Goal: Information Seeking & Learning: Learn about a topic

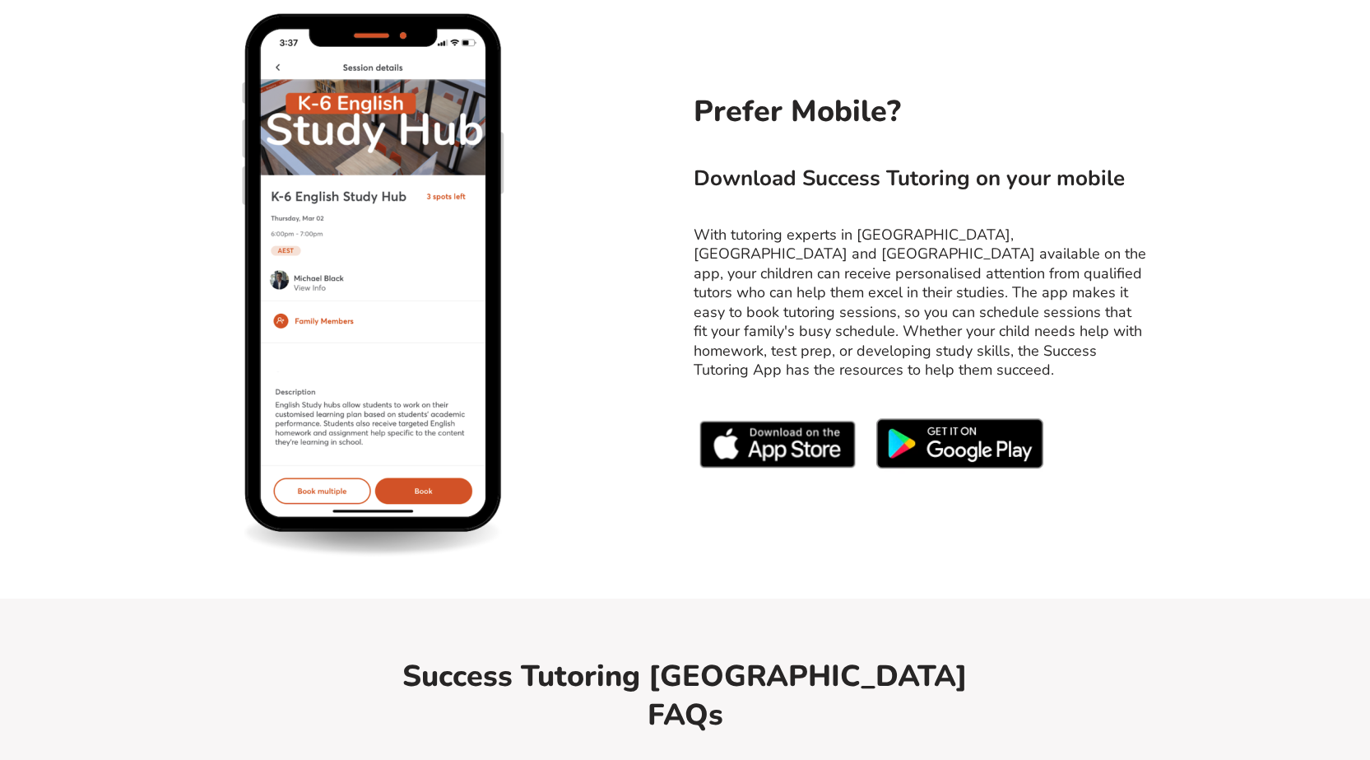
scroll to position [6831, 0]
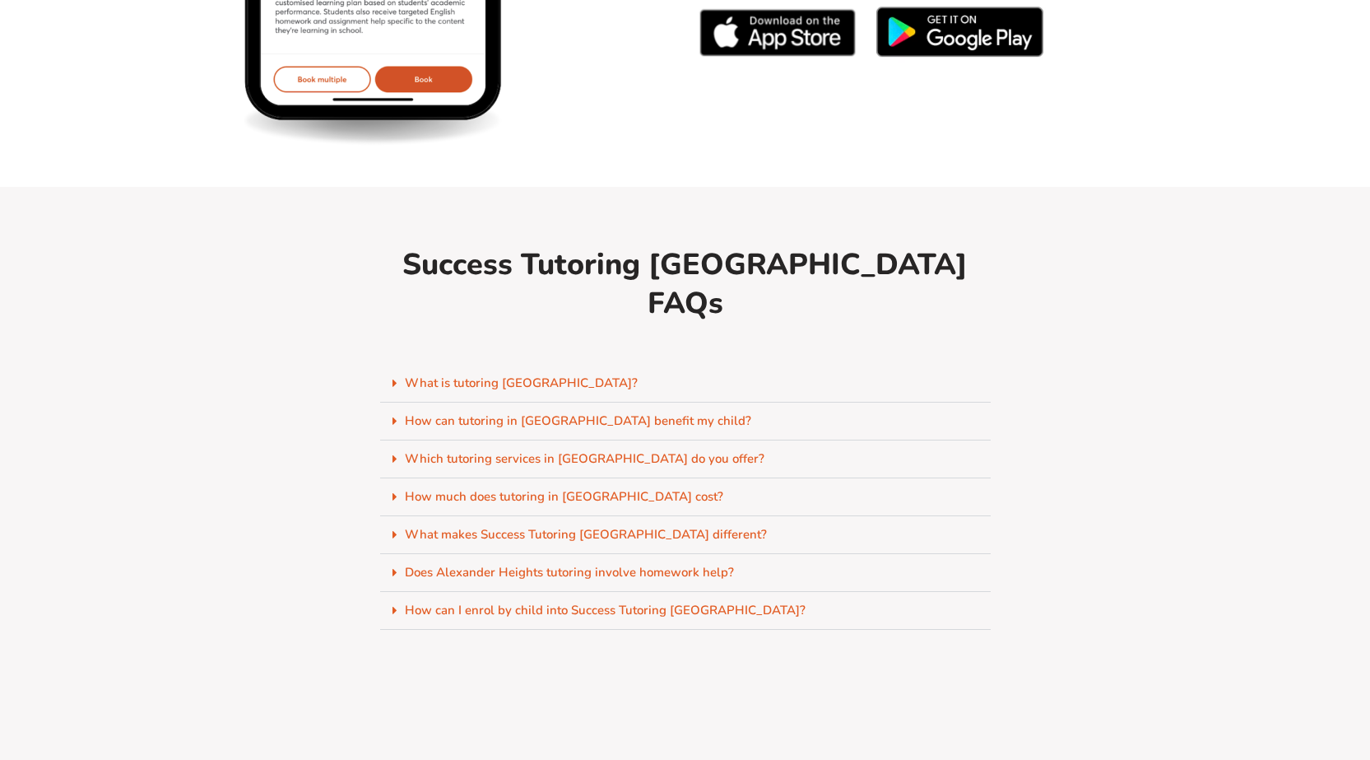
click at [641, 488] on link "How much does tutoring in [GEOGRAPHIC_DATA] cost?" at bounding box center [564, 496] width 319 height 16
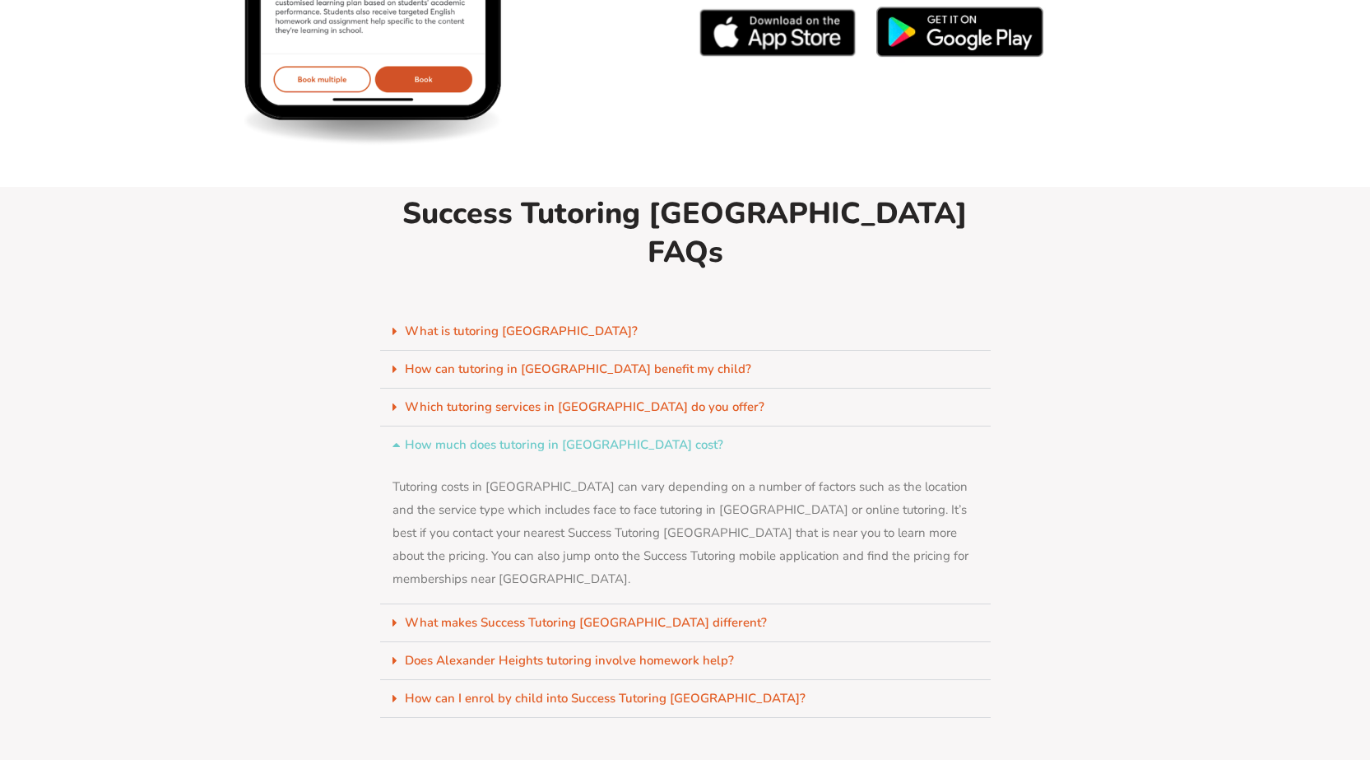
click at [653, 398] on link "Which tutoring services in [GEOGRAPHIC_DATA] do you offer?" at bounding box center [585, 406] width 360 height 16
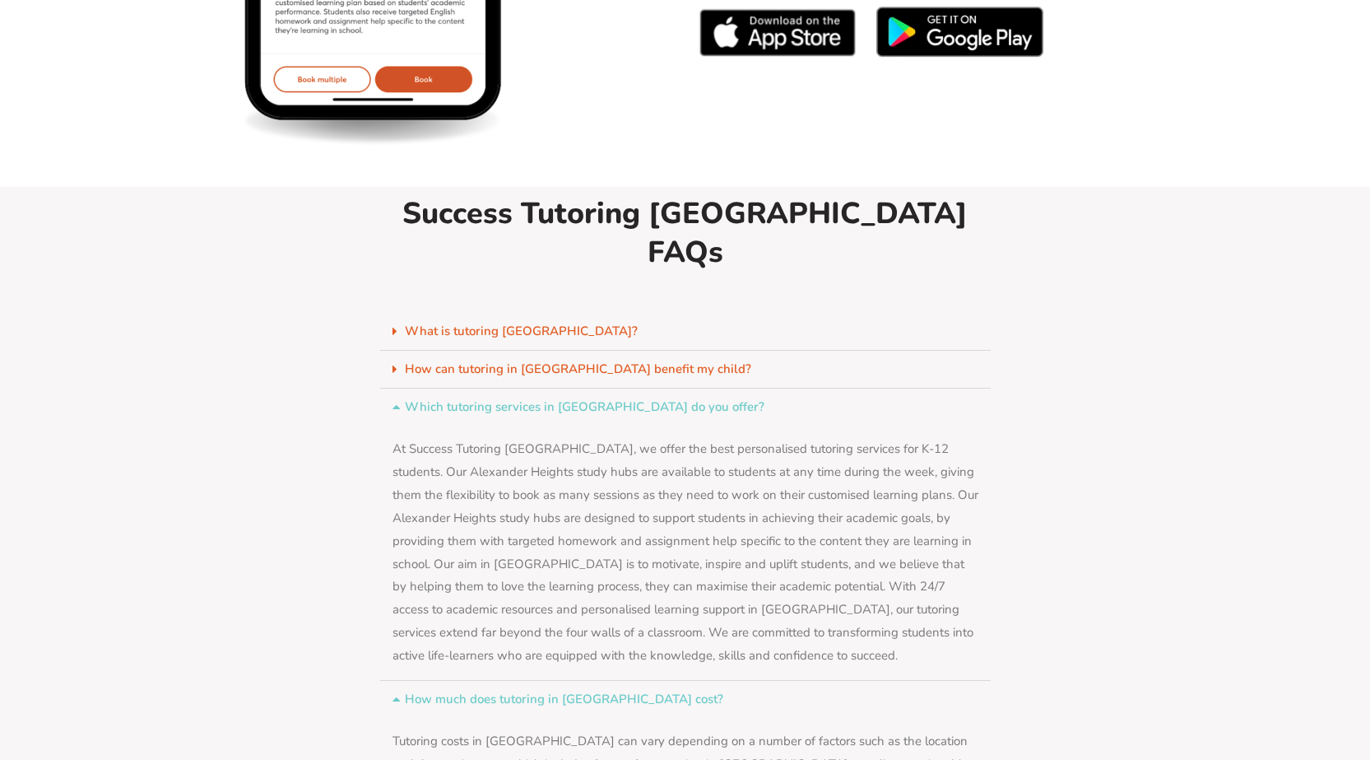
click at [396, 401] on icon at bounding box center [399, 407] width 12 height 12
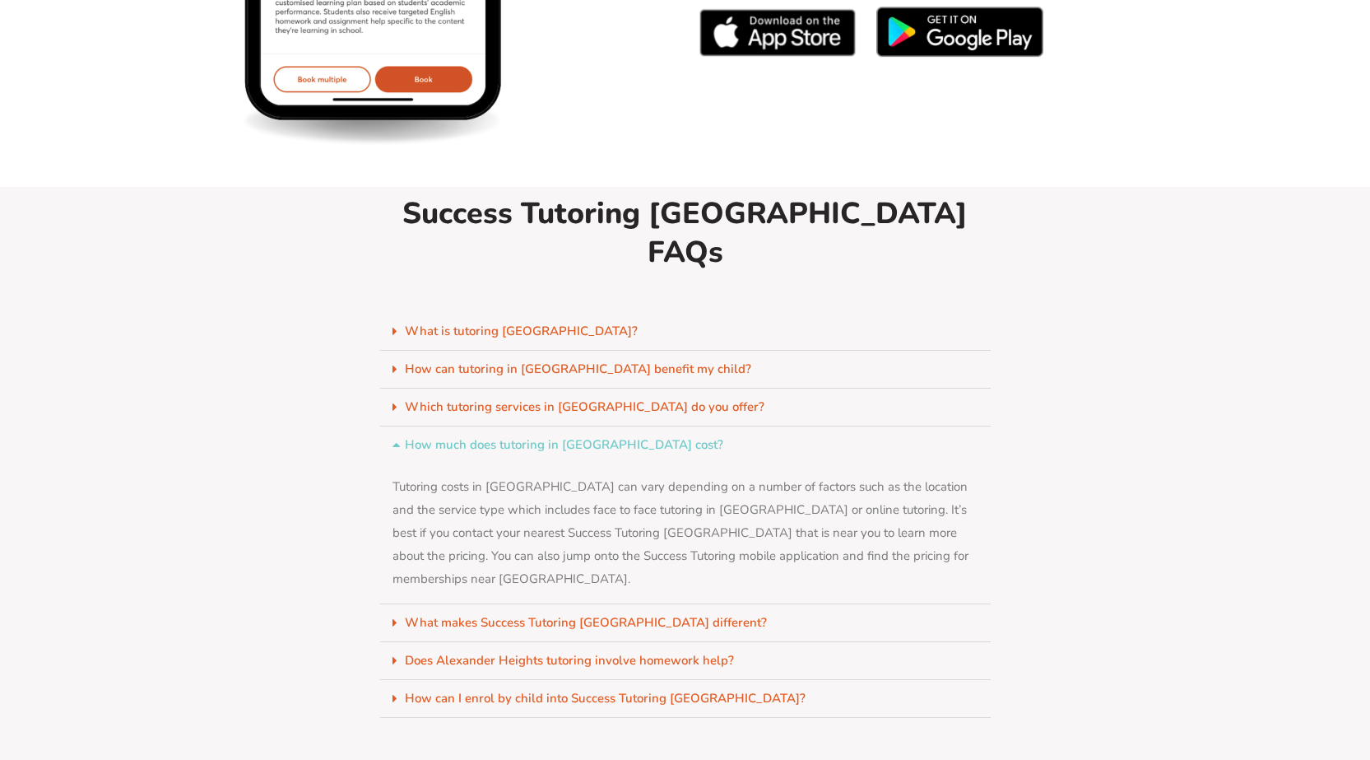
click at [399, 439] on icon at bounding box center [399, 445] width 12 height 12
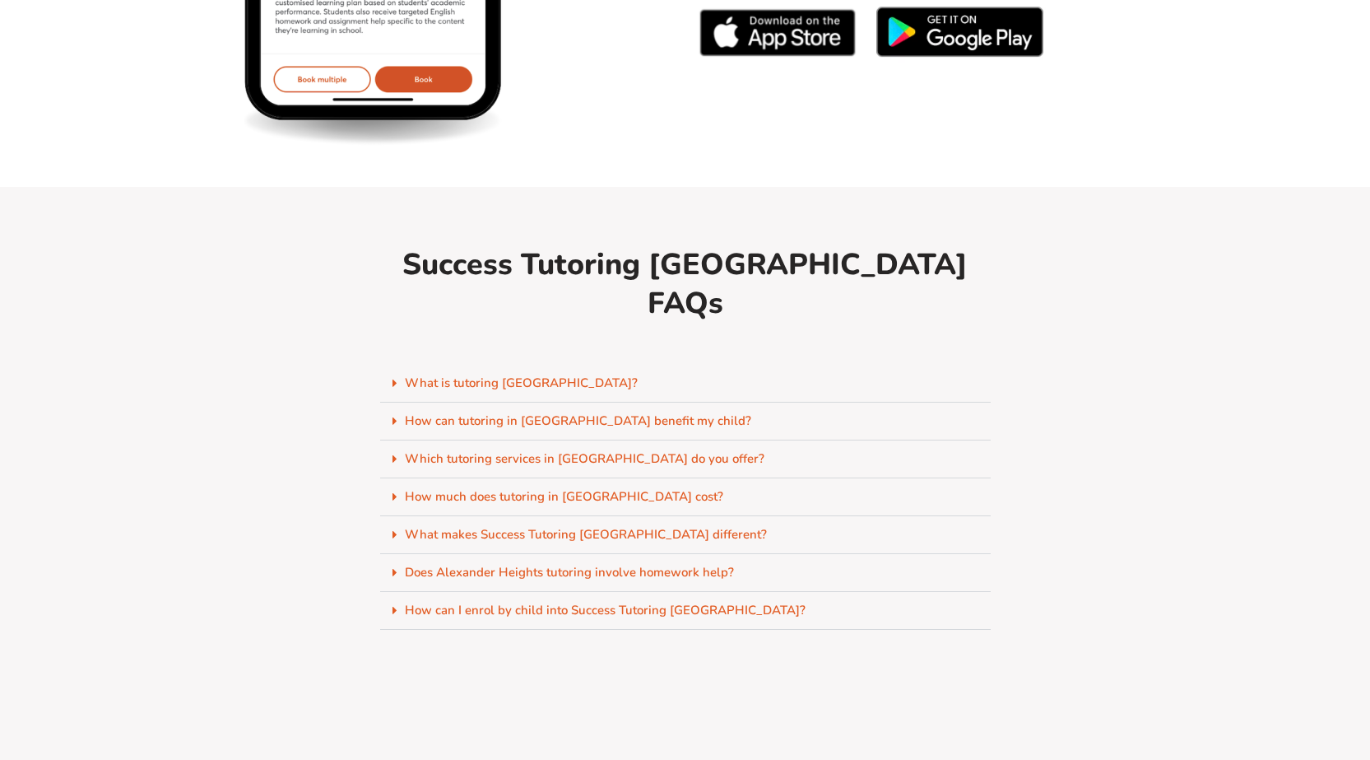
click at [421, 526] on link "What makes Success Tutoring [GEOGRAPHIC_DATA] different?" at bounding box center [586, 534] width 362 height 16
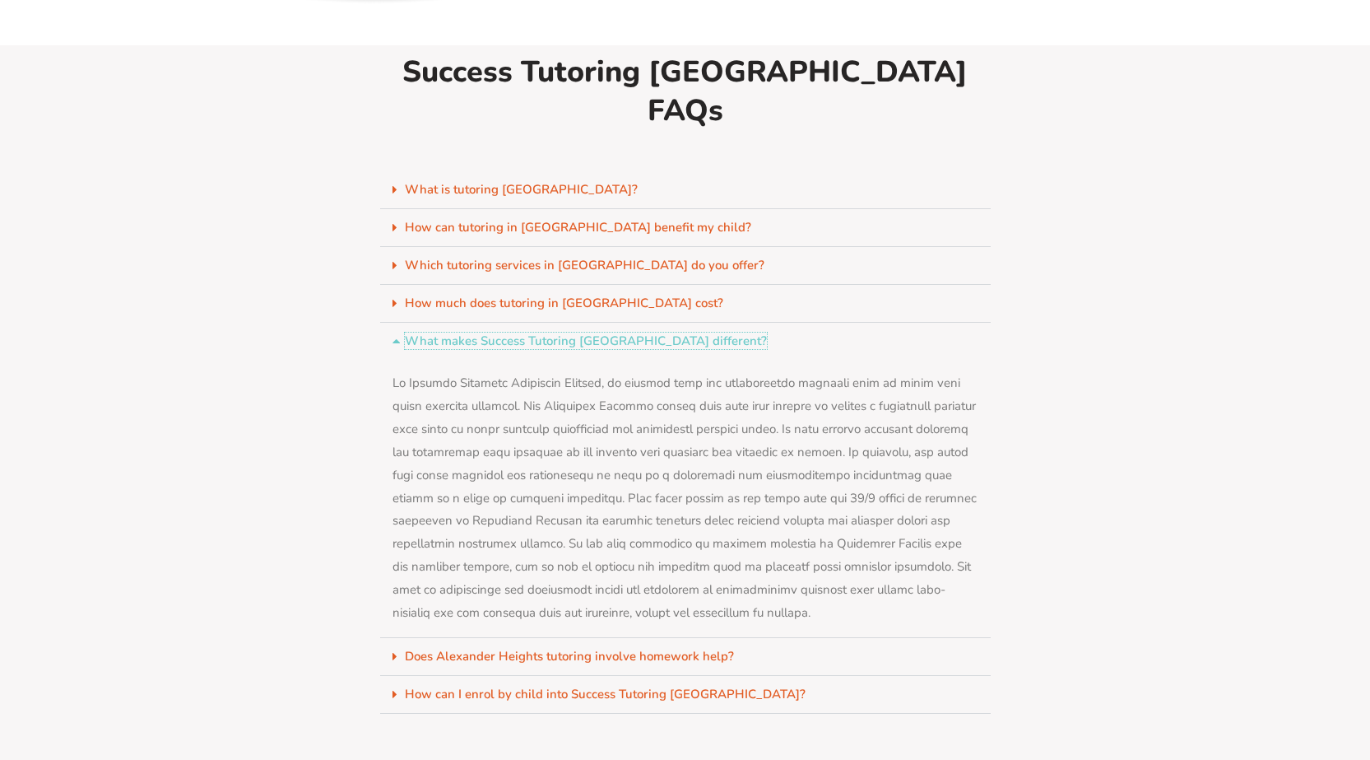
scroll to position [6996, 0]
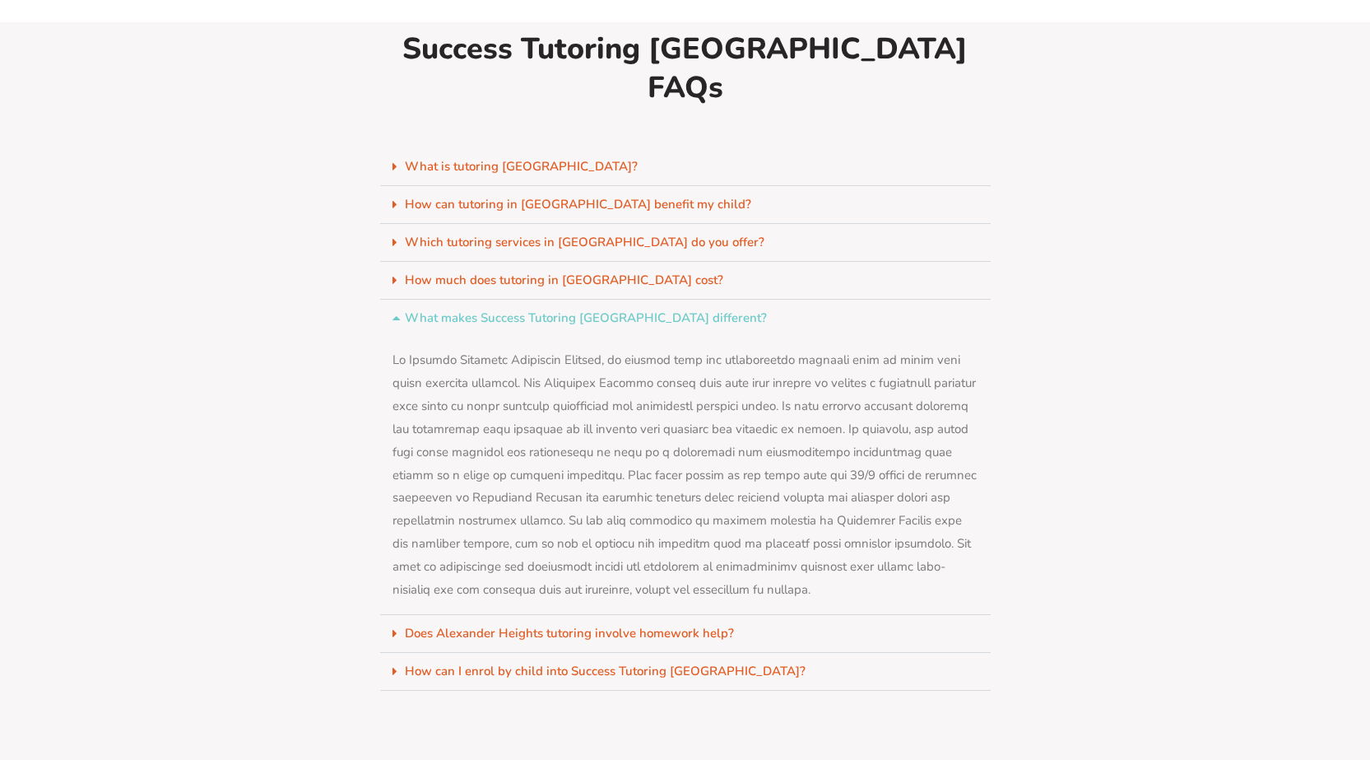
click at [419, 625] on link "Does Alexander Heights tutoring involve homework help?" at bounding box center [569, 633] width 329 height 16
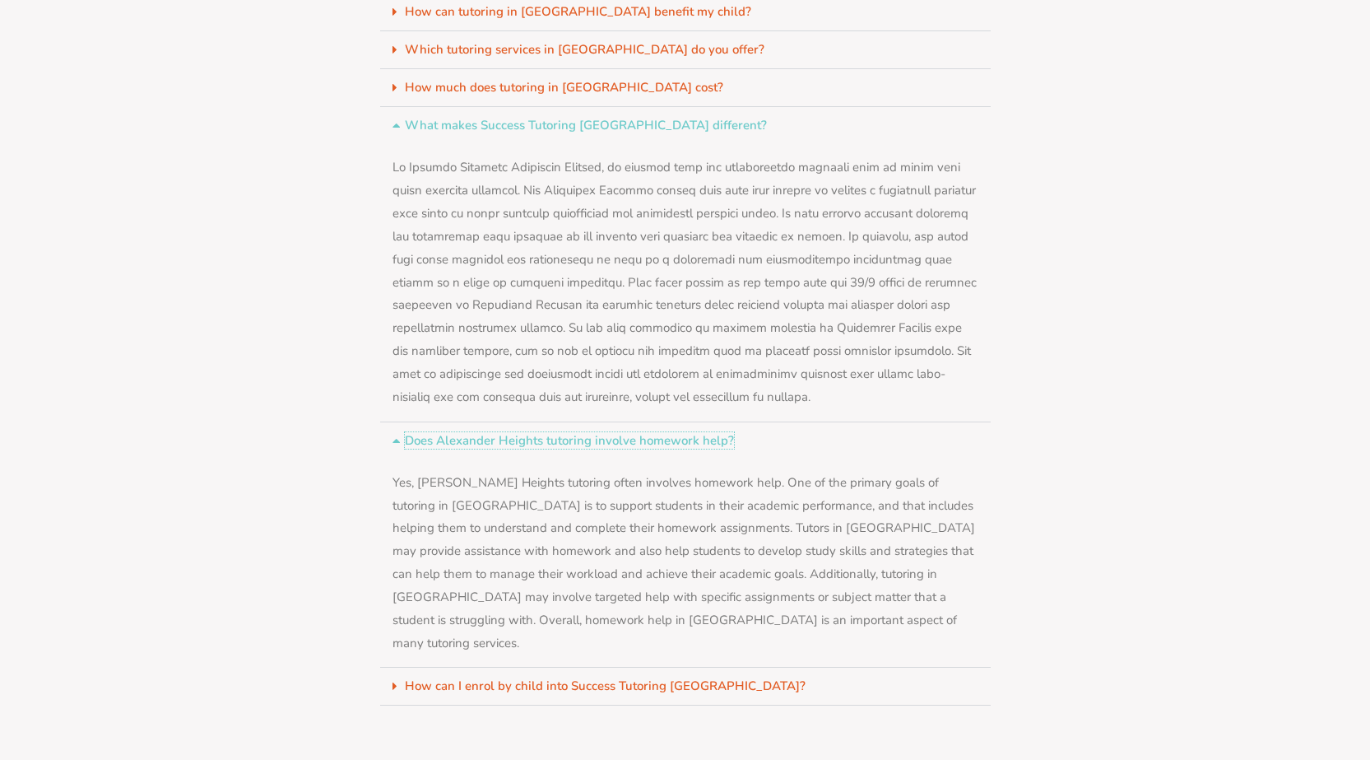
scroll to position [7325, 0]
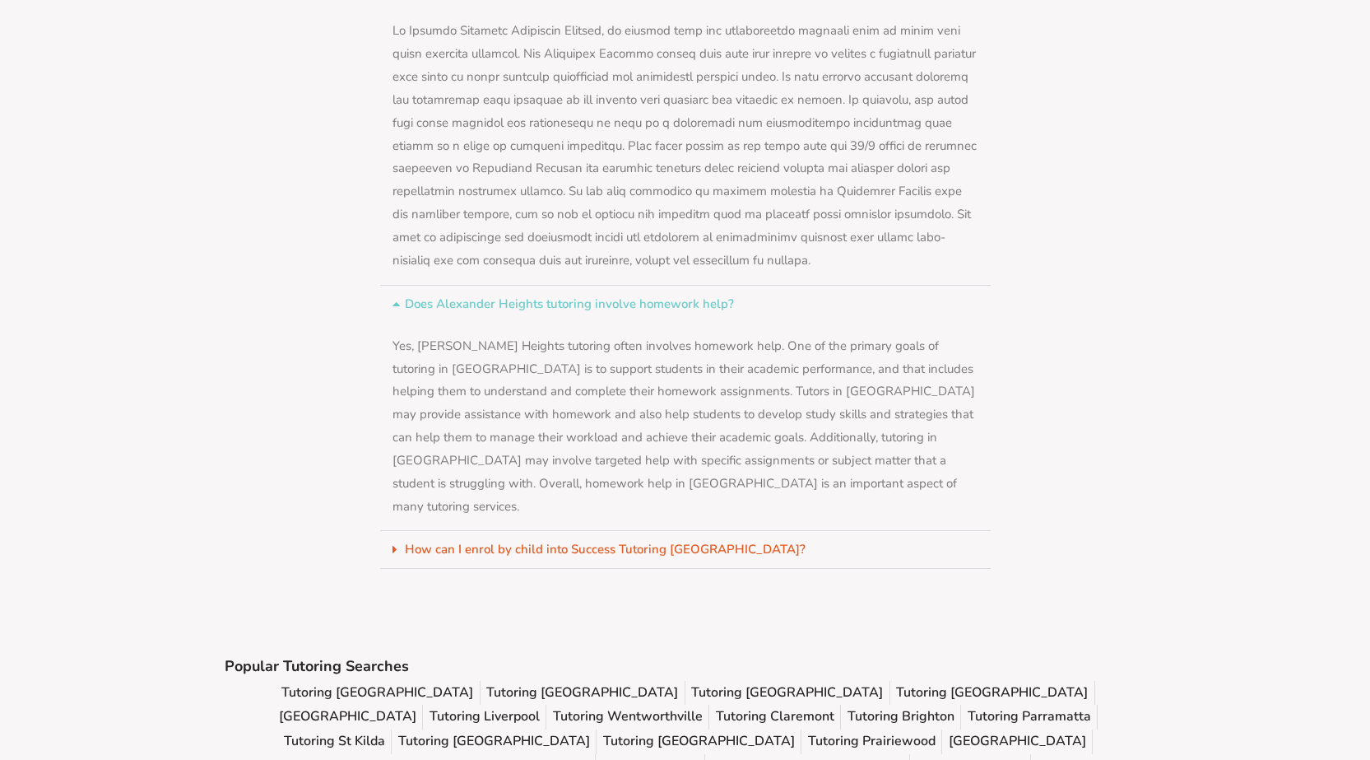
click at [398, 298] on icon at bounding box center [399, 304] width 12 height 12
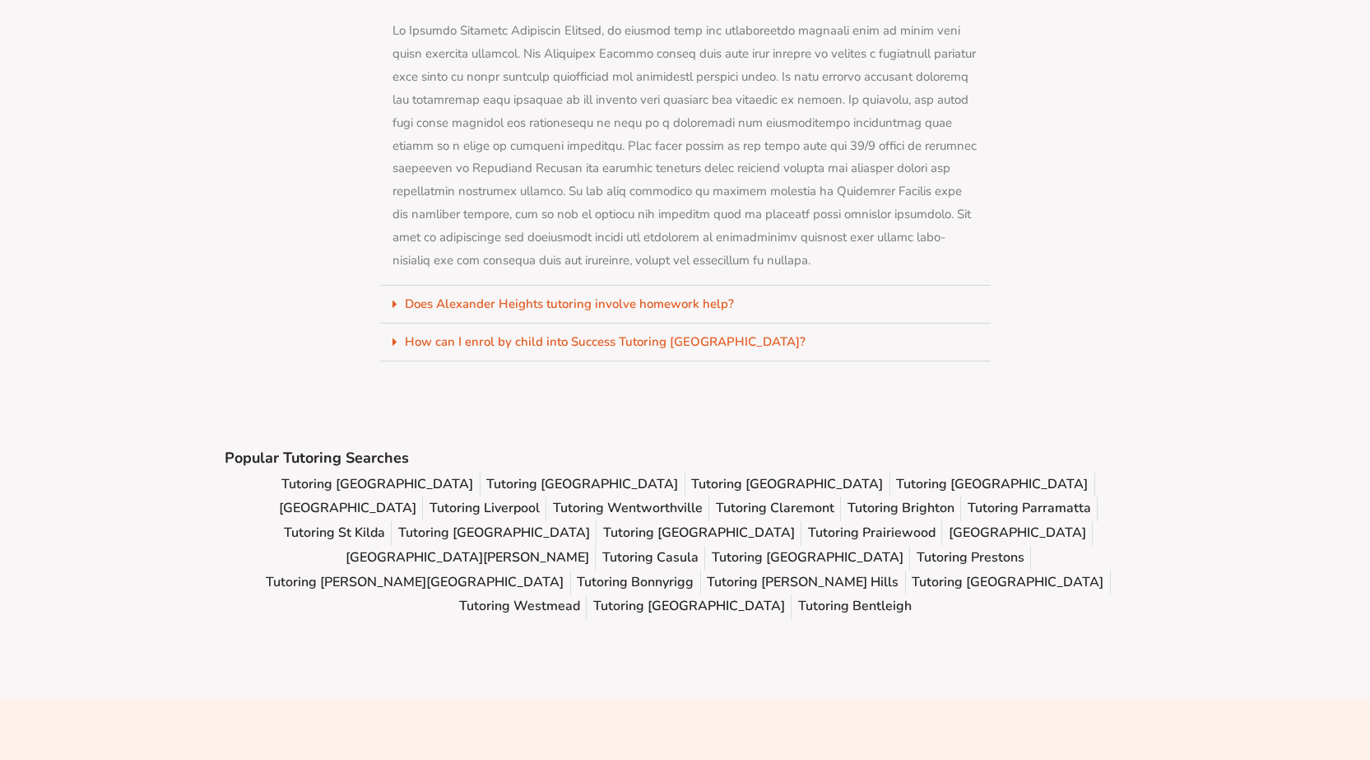
scroll to position [7243, 0]
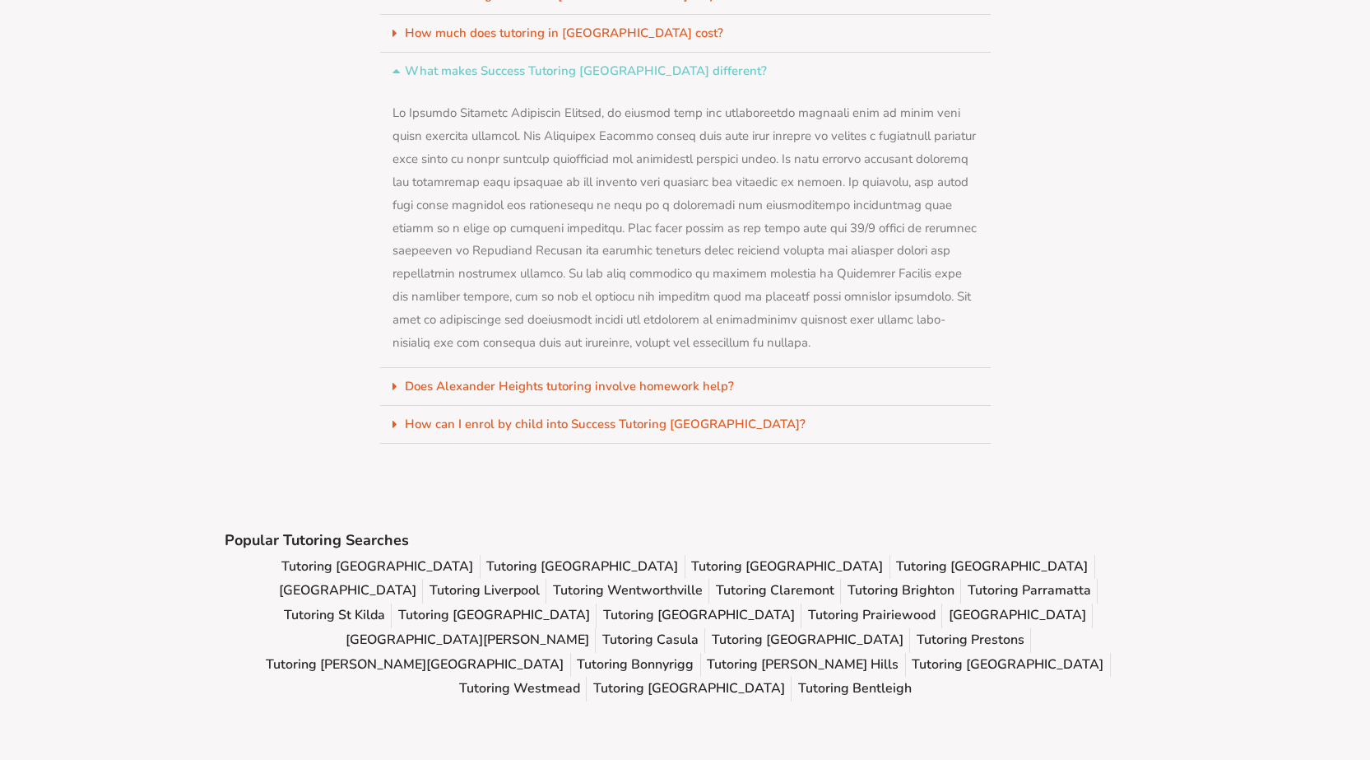
click at [401, 65] on icon at bounding box center [399, 71] width 12 height 12
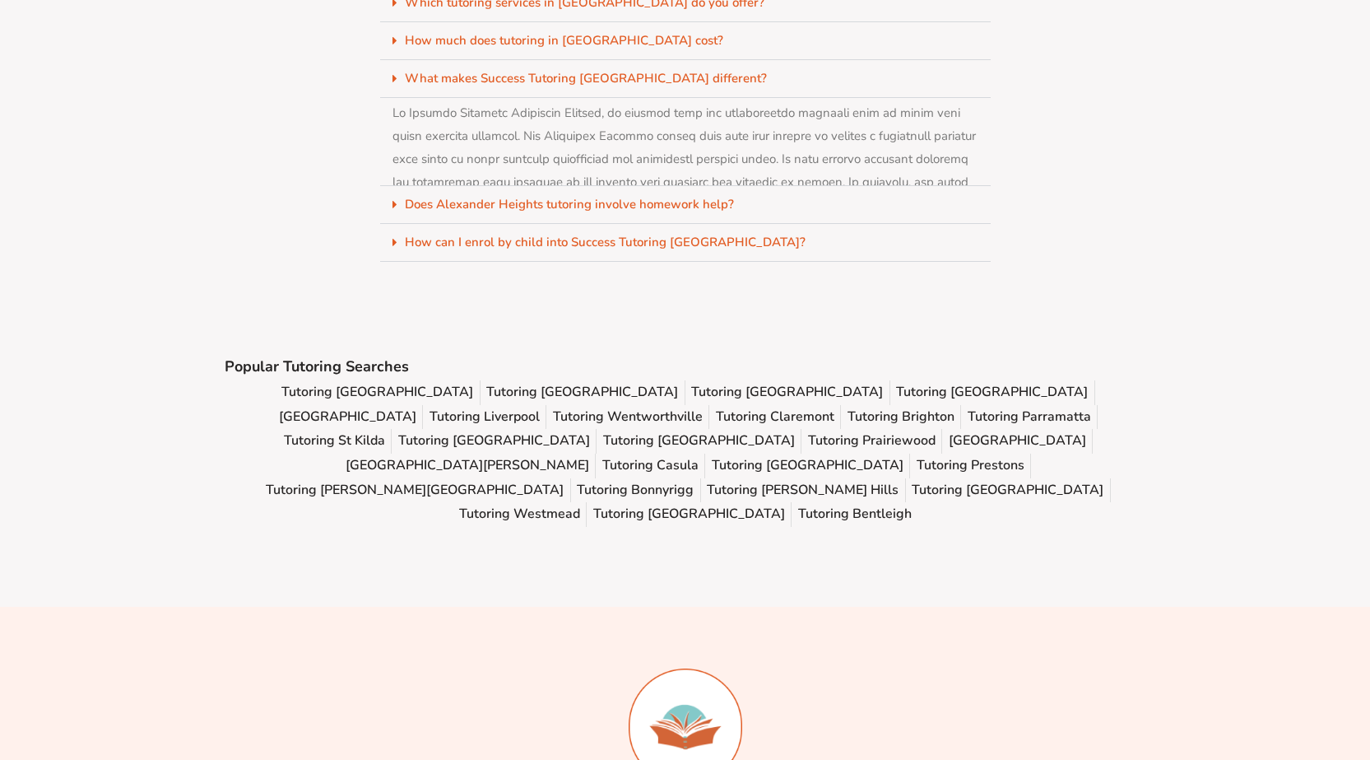
scroll to position [7310, 0]
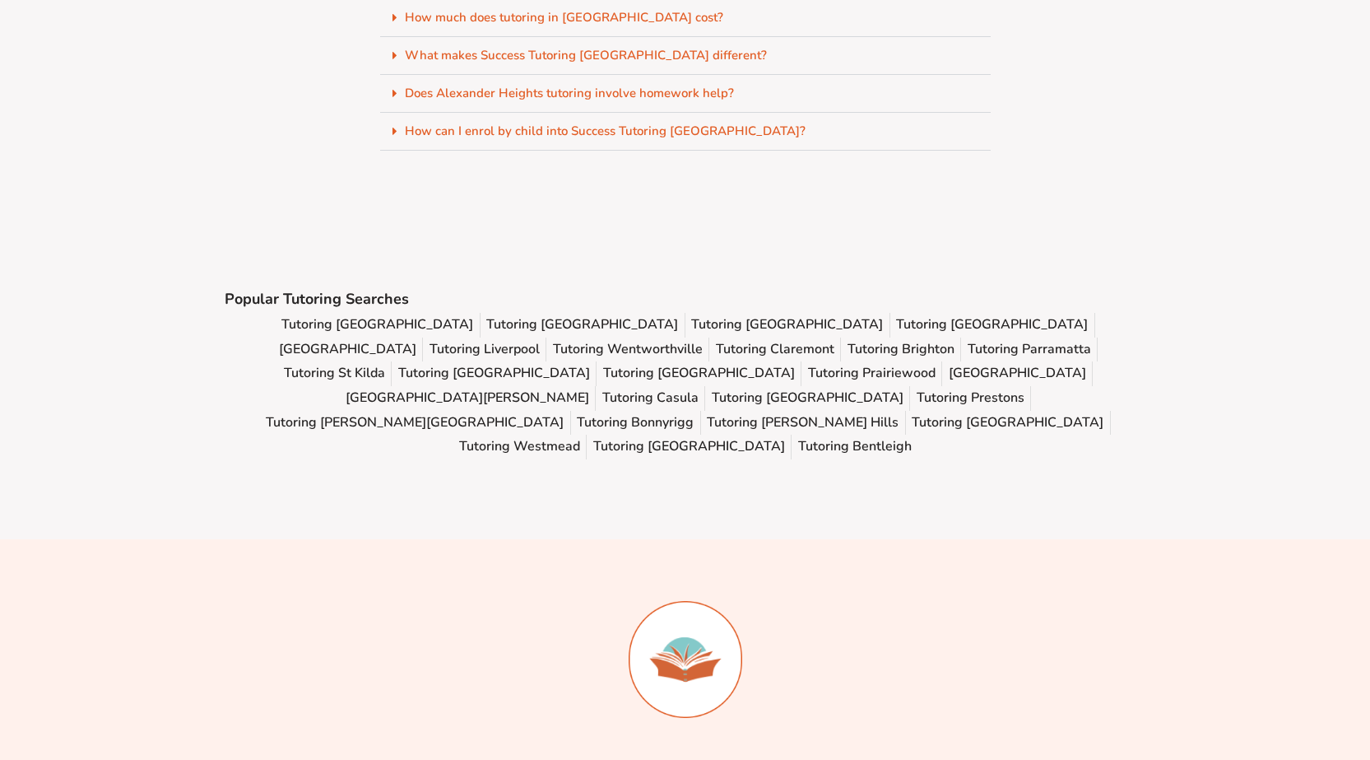
click at [444, 123] on link "How can I enrol by child into Success Tutoring [GEOGRAPHIC_DATA]?" at bounding box center [605, 131] width 401 height 16
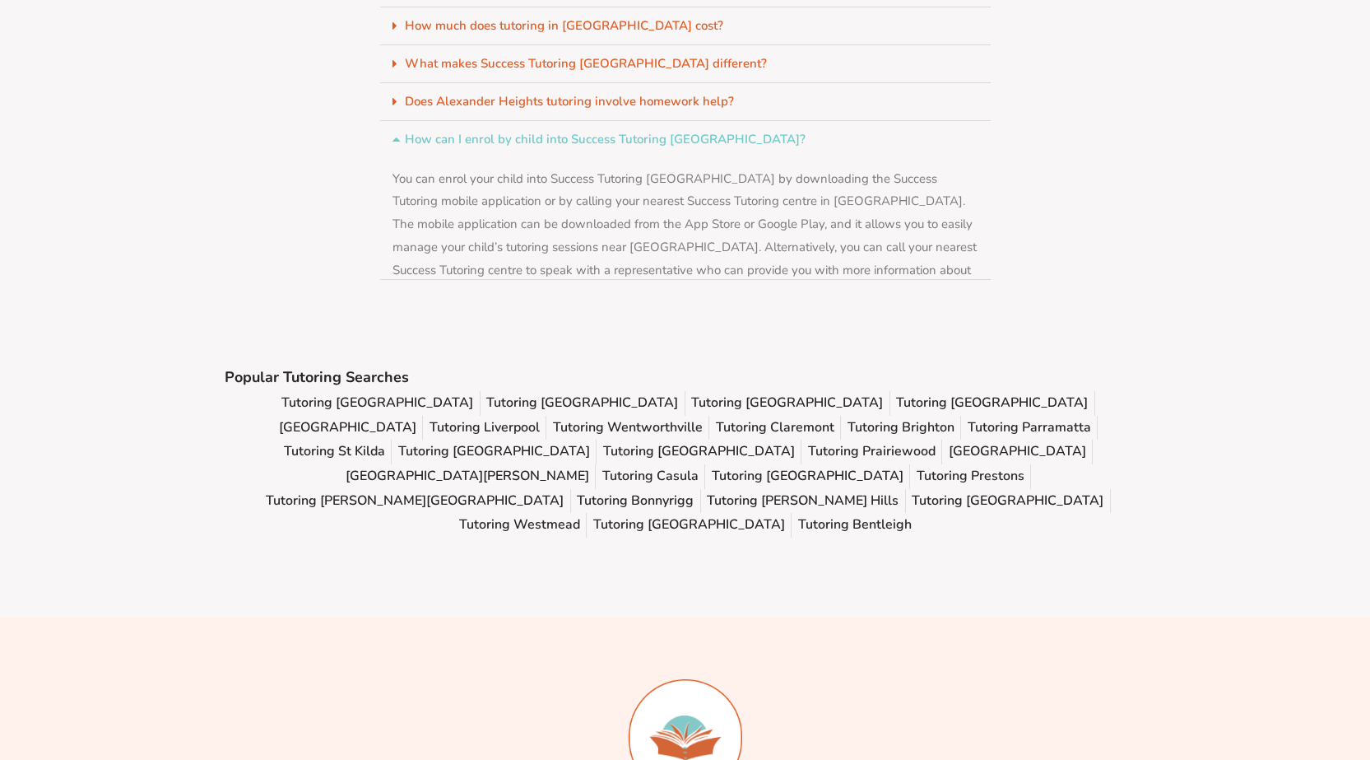
scroll to position [7243, 0]
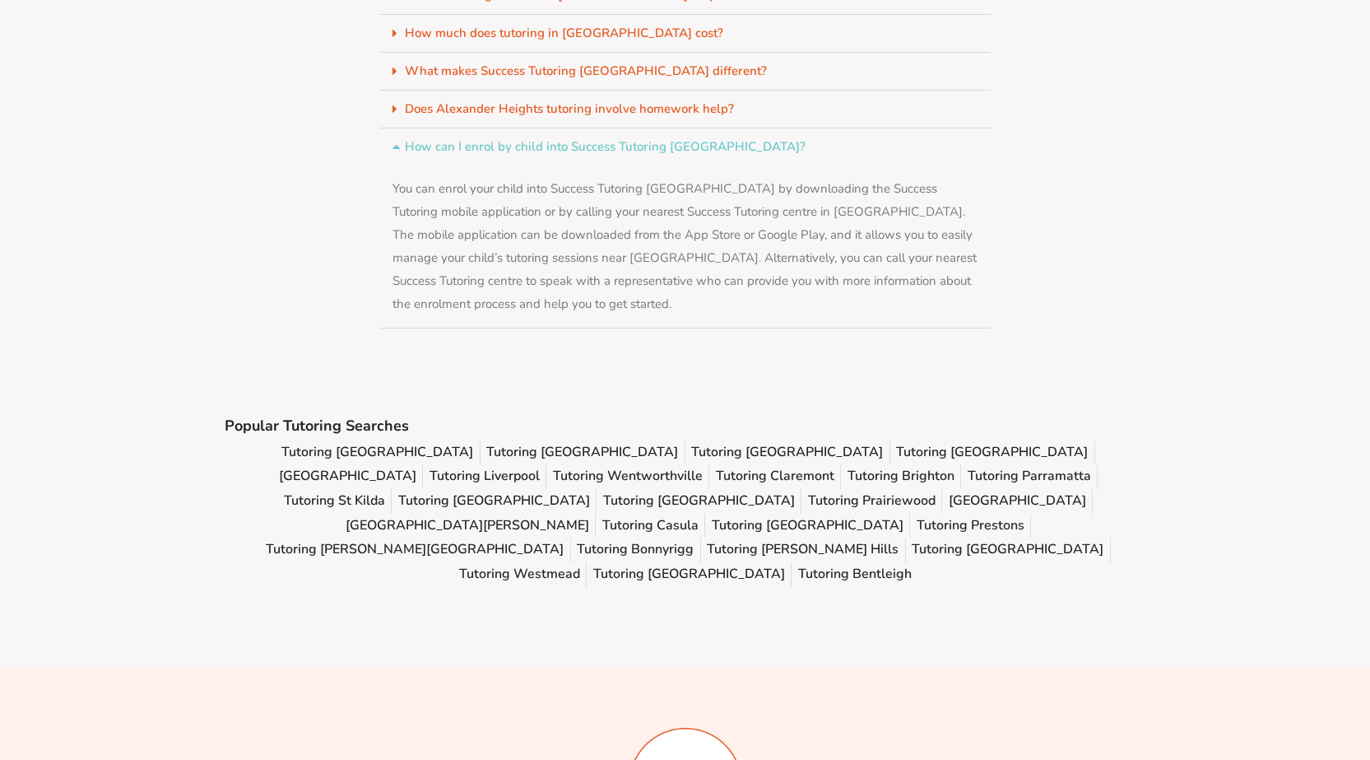
click at [394, 141] on icon at bounding box center [399, 147] width 12 height 12
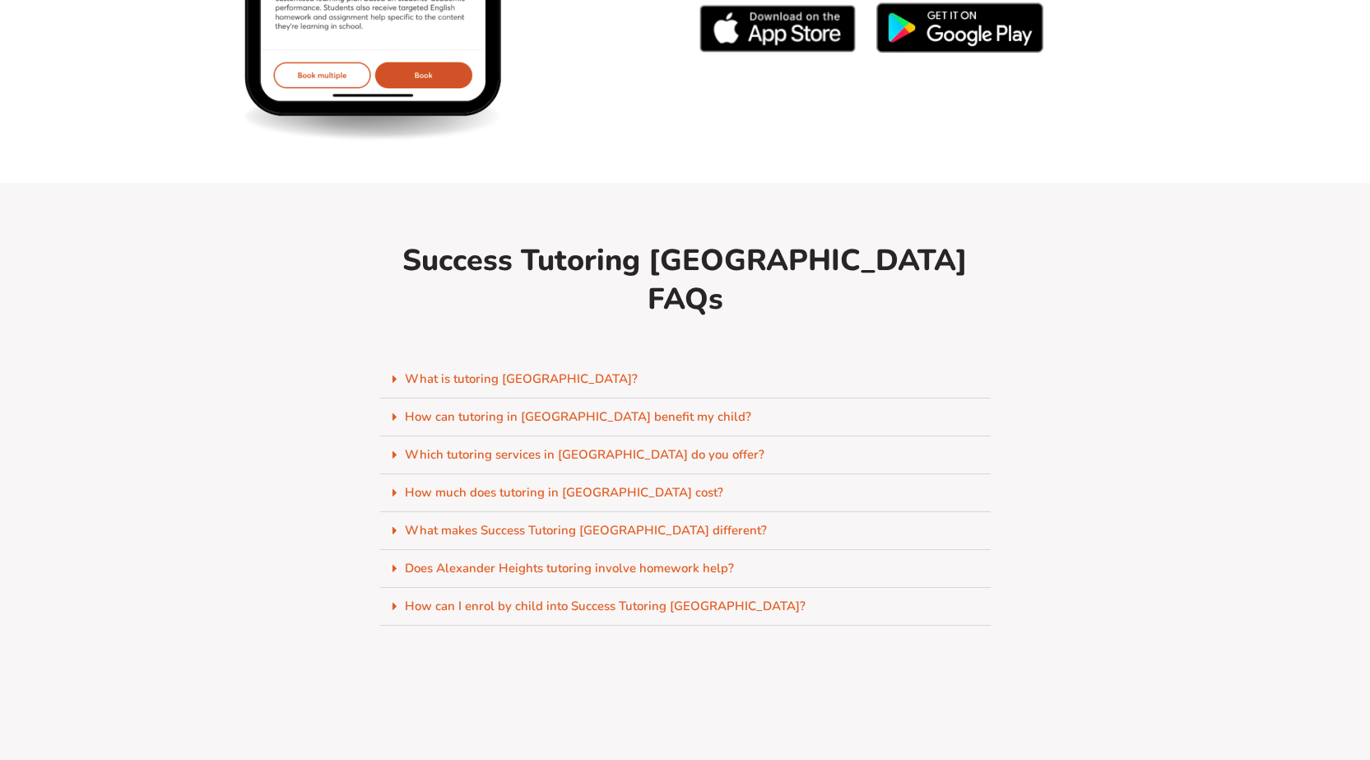
scroll to position [6569, 0]
